Goal: Transaction & Acquisition: Purchase product/service

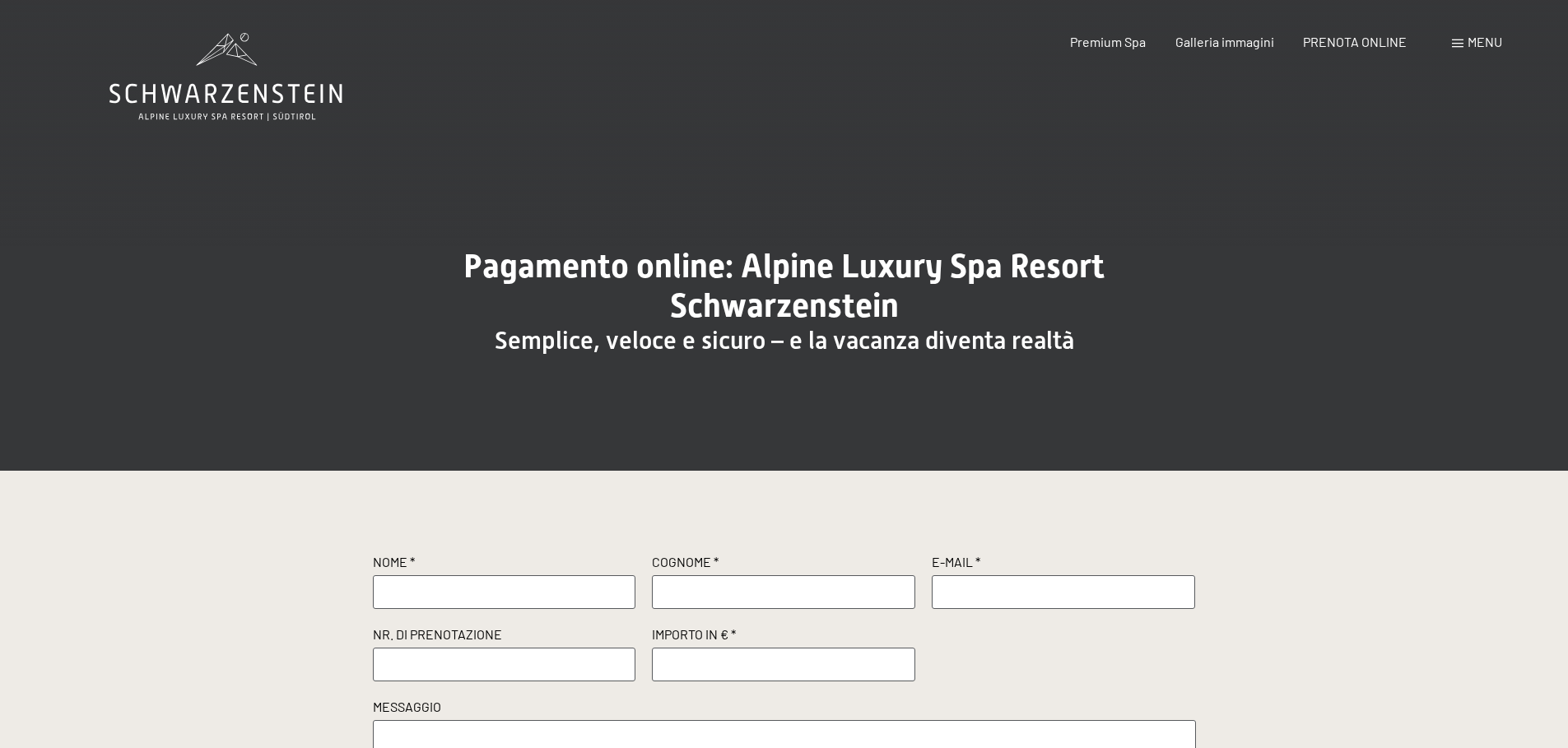
click at [426, 666] on input "text" at bounding box center [505, 664] width 264 height 33
paste input "R11173"
type input "R11173"
click at [664, 669] on input "number" at bounding box center [783, 664] width 264 height 33
type input "500"
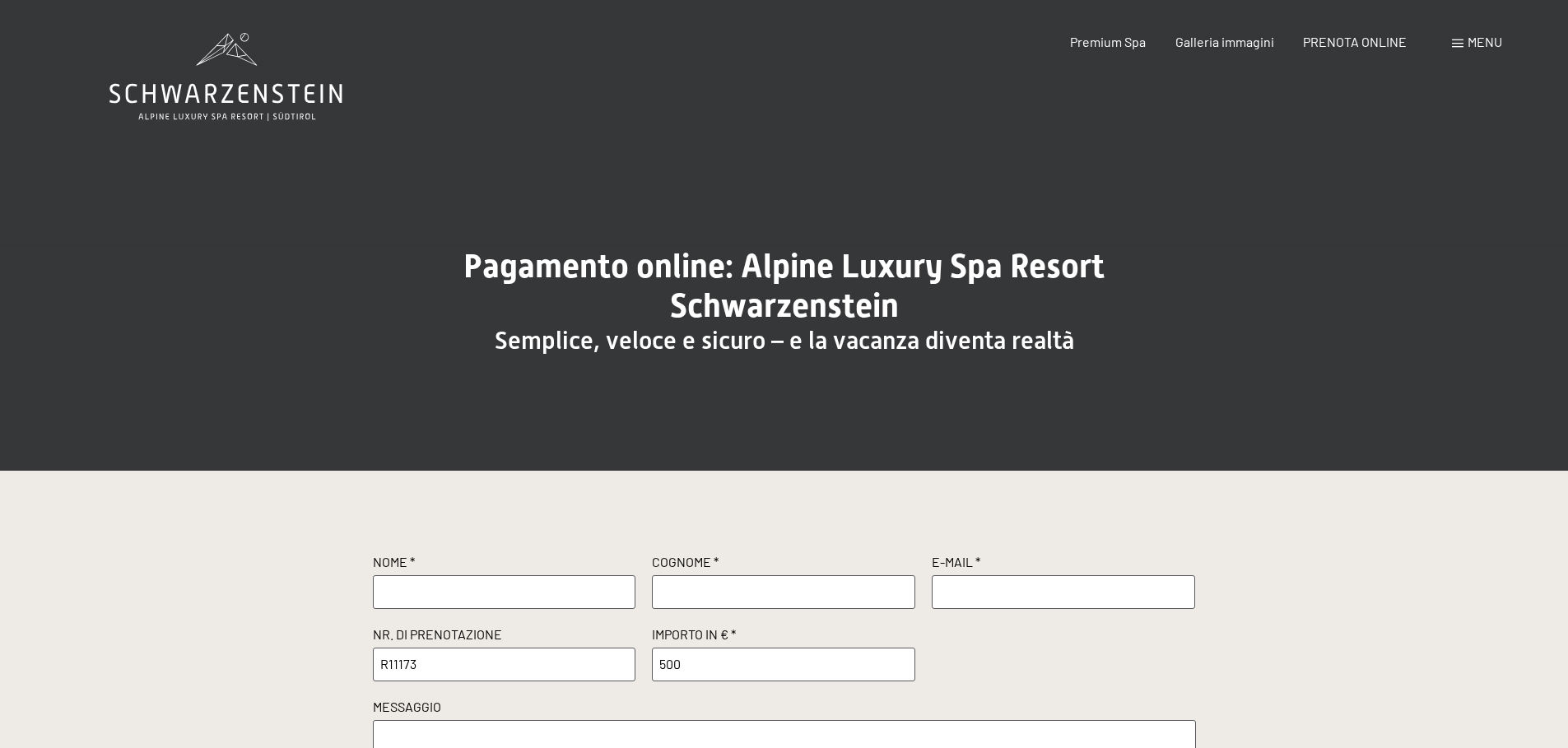
click at [434, 595] on input "text" at bounding box center [505, 592] width 264 height 33
type input "augusto"
click at [671, 597] on input "text" at bounding box center [783, 592] width 264 height 33
type input "piferi"
click at [949, 596] on input "text" at bounding box center [1063, 592] width 264 height 33
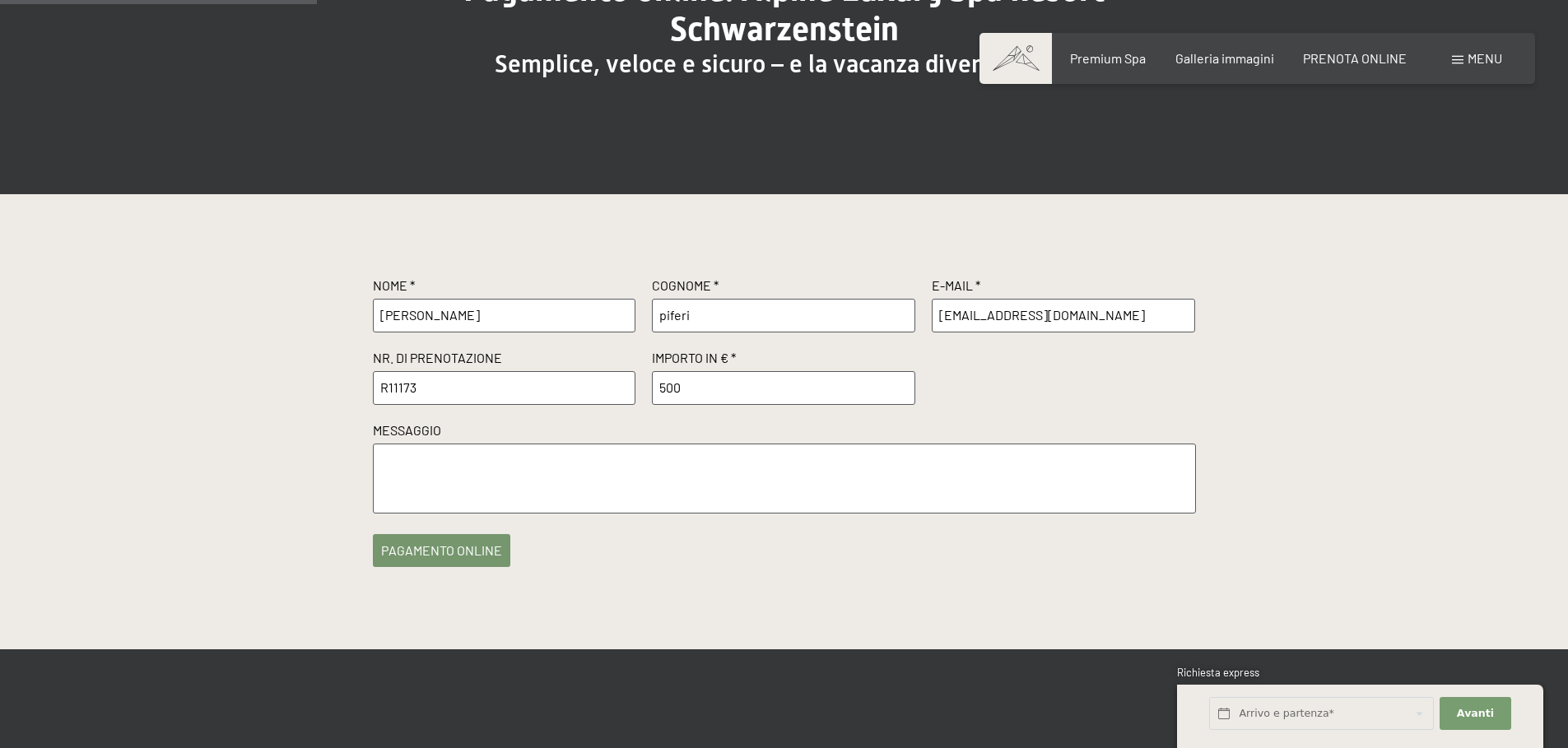
scroll to position [329, 0]
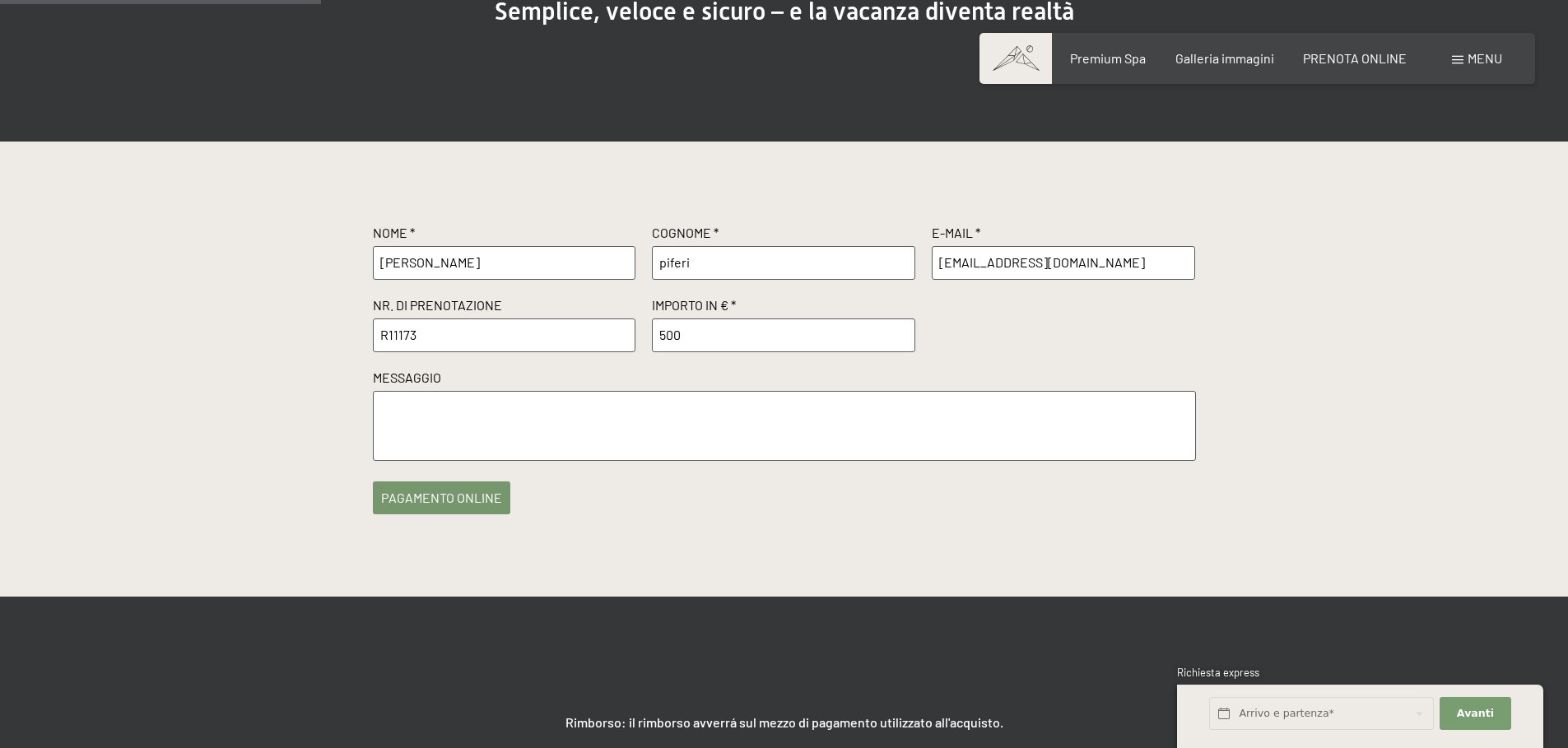
type input "aupilt@inwind.it"
click at [687, 337] on input "500" at bounding box center [783, 335] width 264 height 33
click at [901, 333] on input "501" at bounding box center [783, 335] width 264 height 33
click at [901, 336] on input "500" at bounding box center [783, 335] width 264 height 33
click at [901, 336] on input "499" at bounding box center [783, 335] width 264 height 33
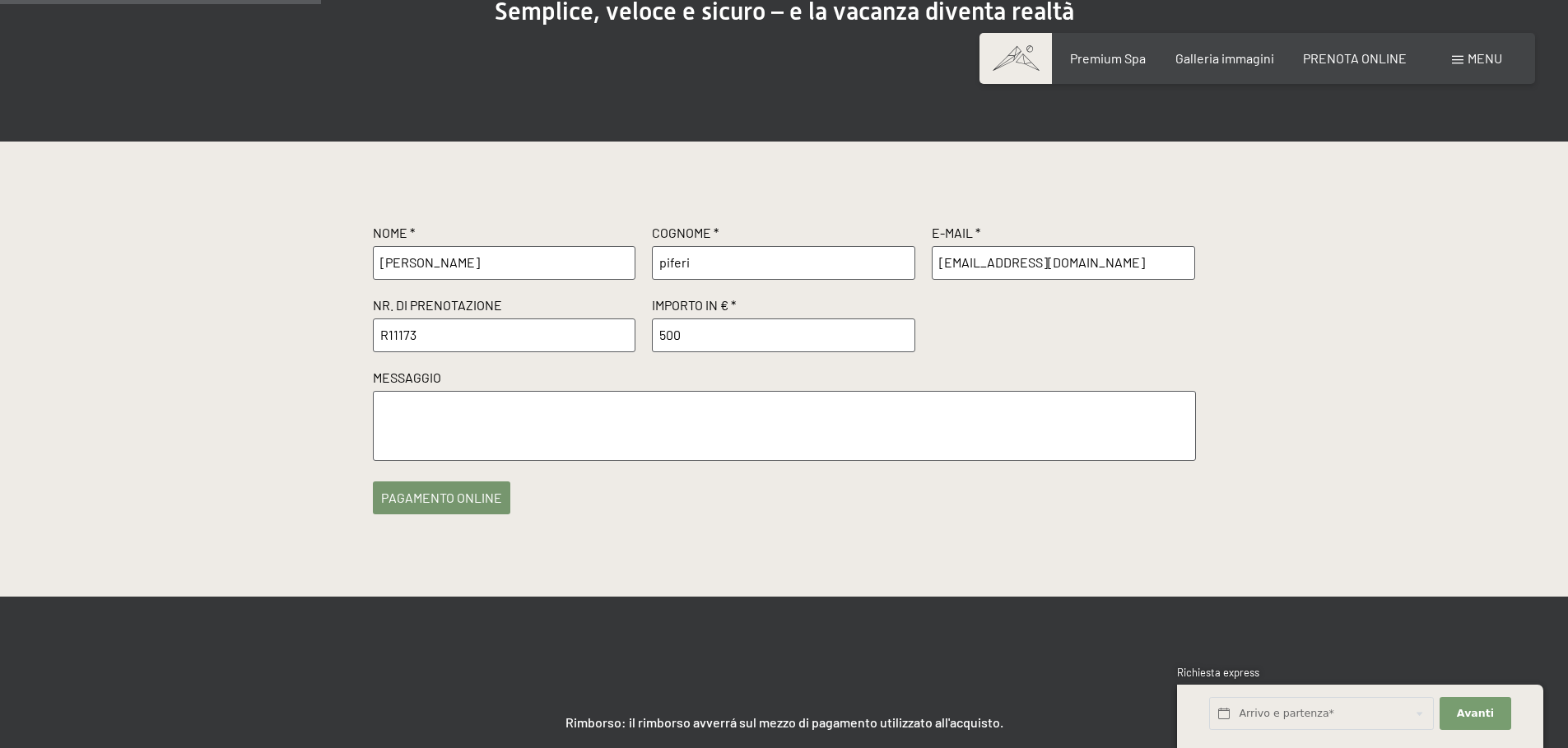
click at [902, 329] on input "500" at bounding box center [783, 335] width 264 height 33
type input "500.00"
click at [385, 421] on textarea at bounding box center [784, 426] width 823 height 70
click at [384, 411] on textarea at bounding box center [784, 426] width 823 height 70
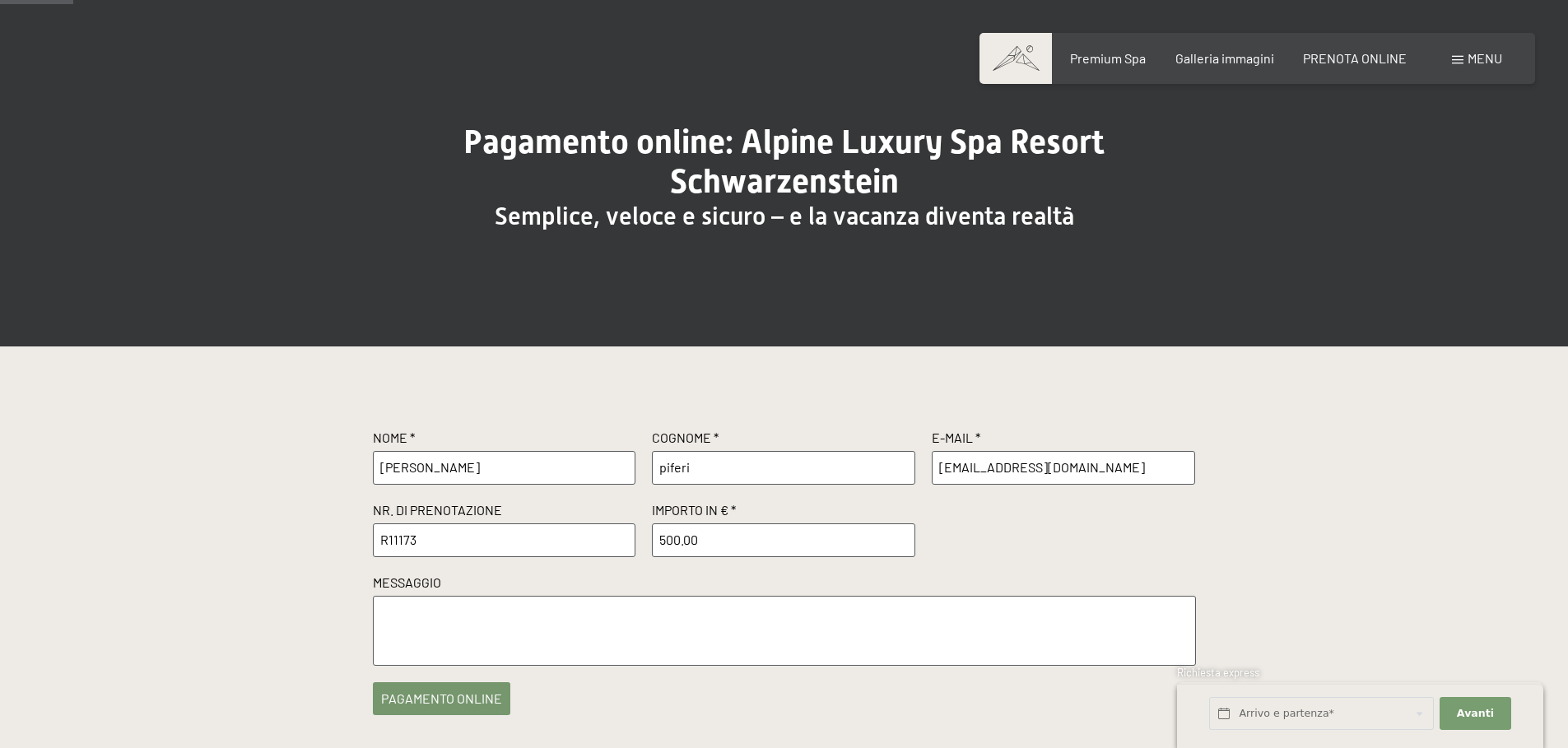
scroll to position [165, 0]
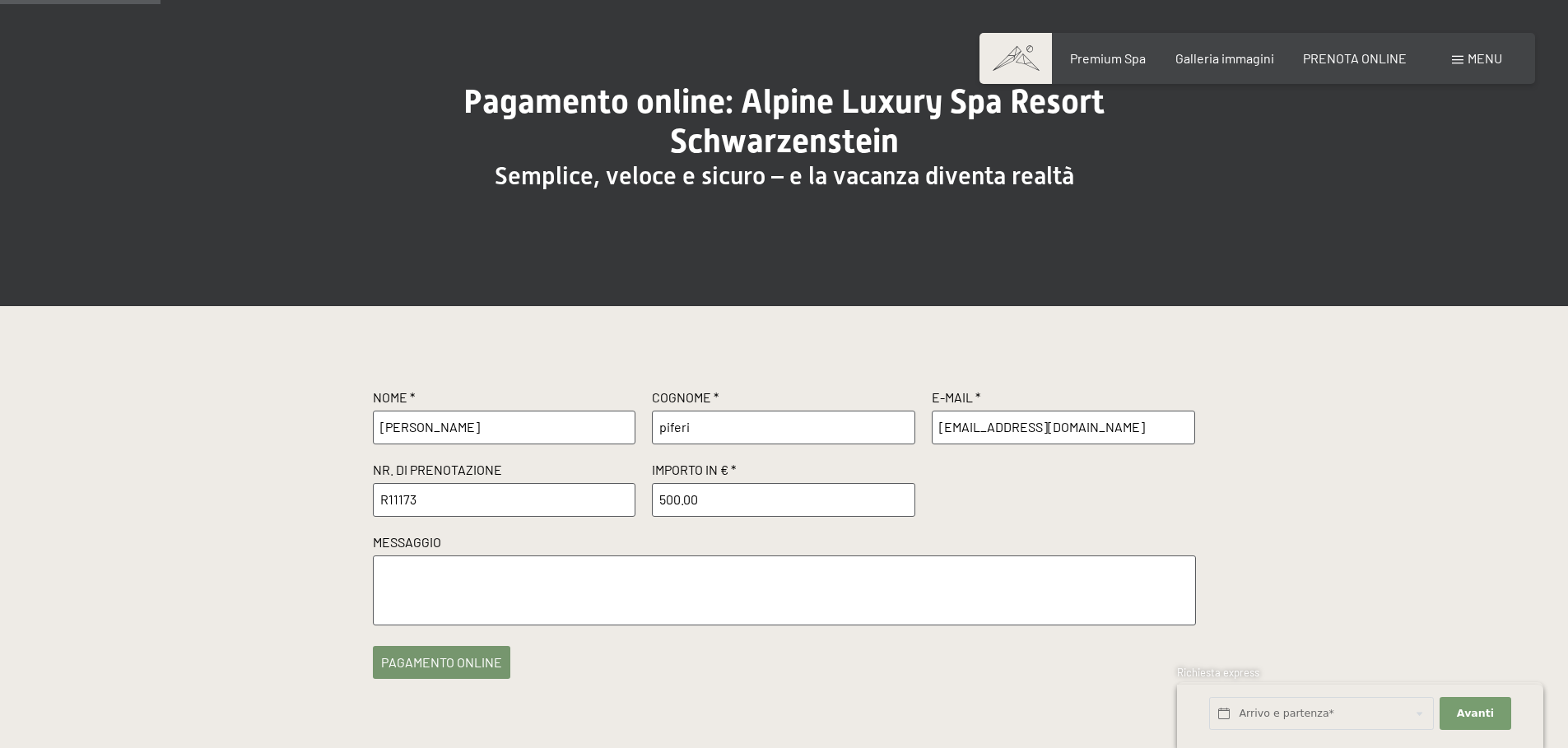
click at [379, 573] on textarea at bounding box center [784, 590] width 823 height 70
type textarea "confermo prenotazione"
click at [451, 658] on button "pagamento online" at bounding box center [441, 659] width 138 height 33
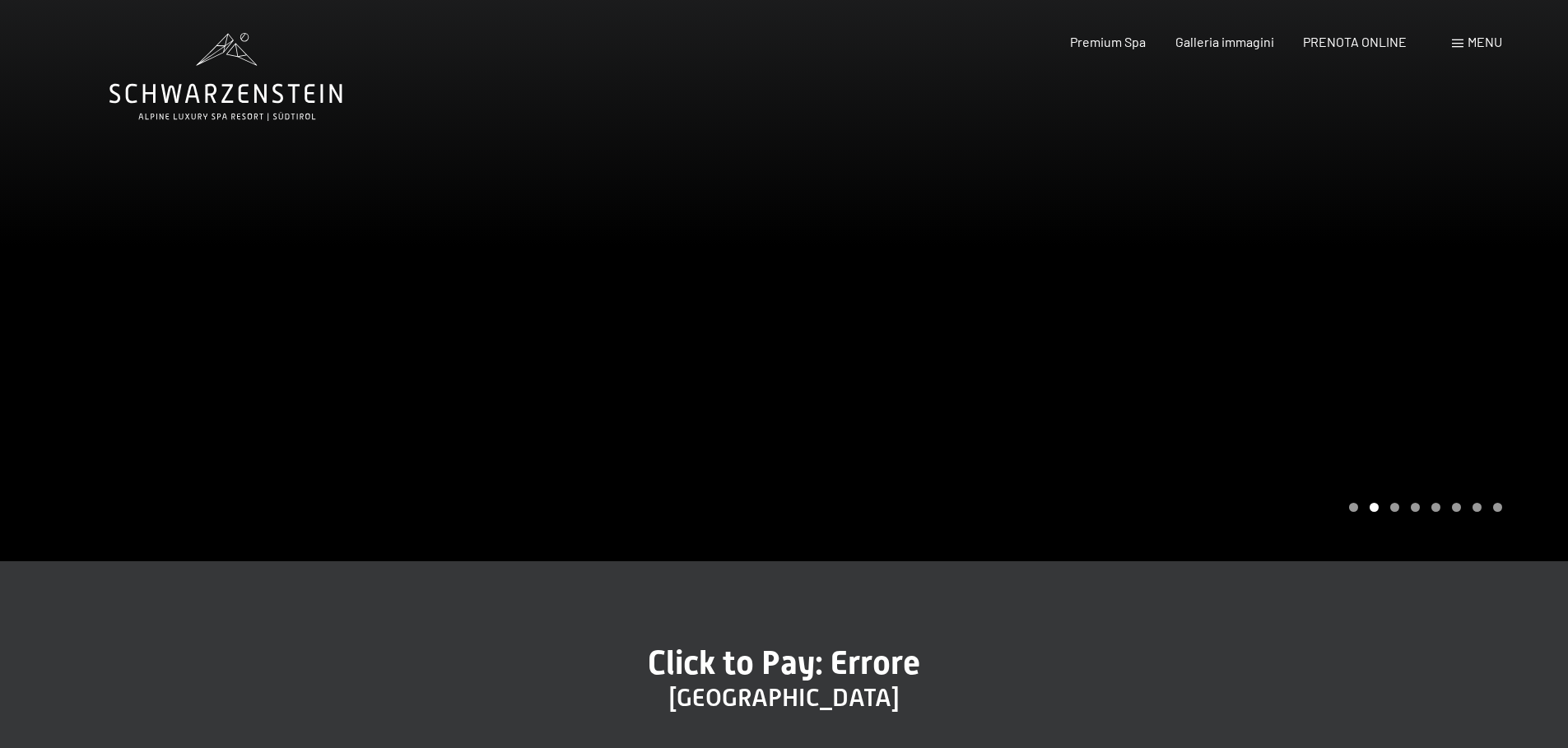
click at [793, 646] on span "Click to Pay: Errore" at bounding box center [783, 663] width 272 height 39
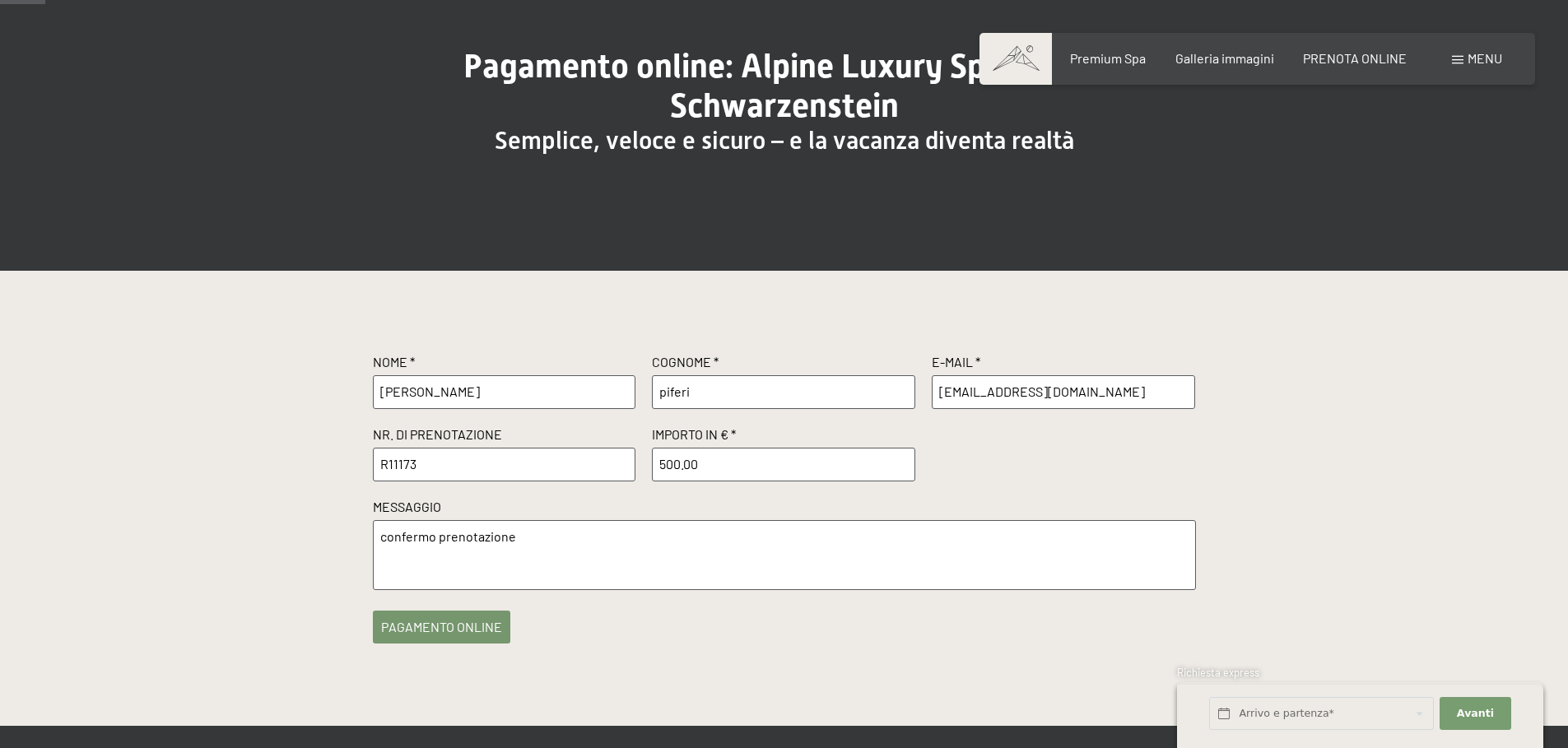
scroll to position [247, 0]
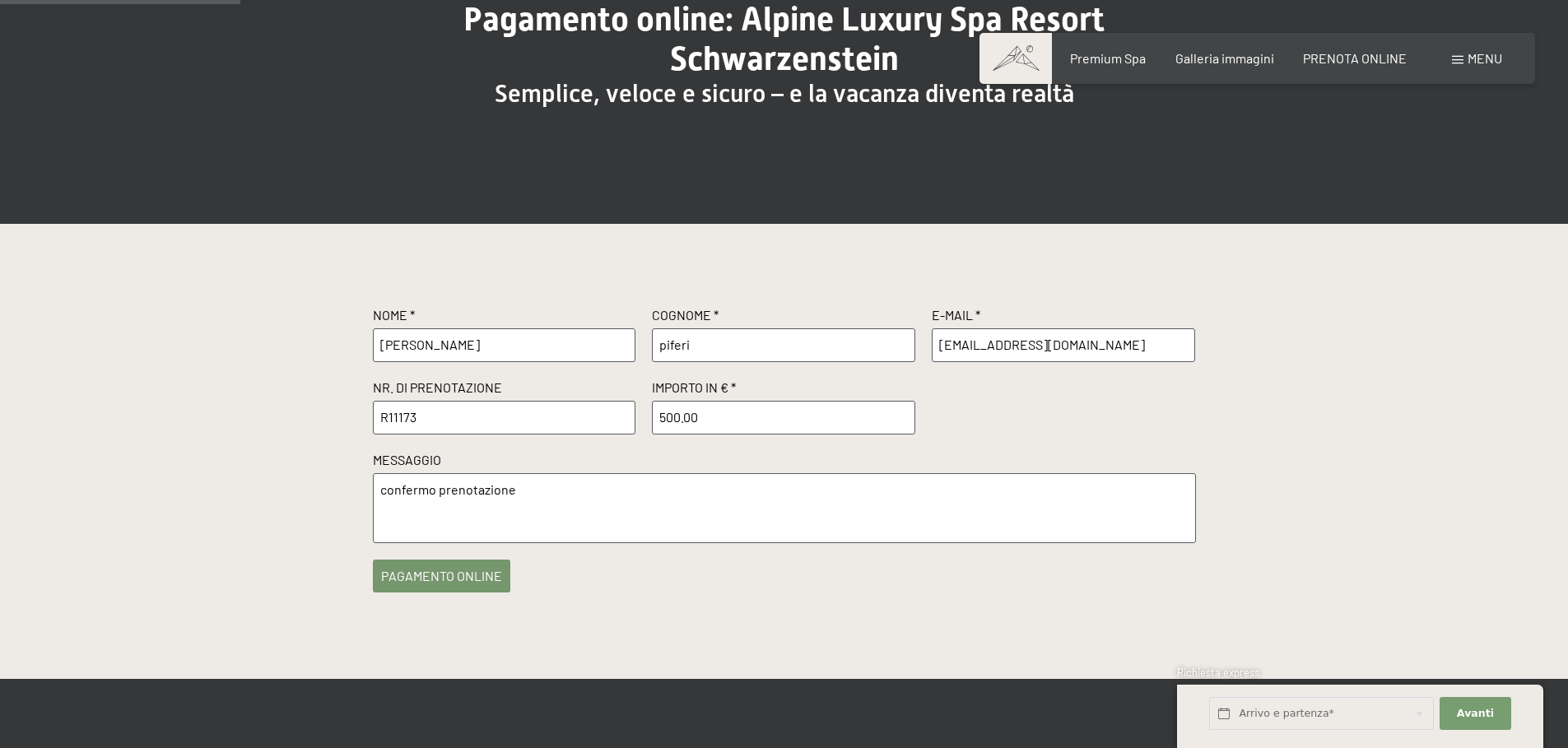
click at [421, 582] on button "pagamento online" at bounding box center [441, 576] width 138 height 33
